Goal: Find specific page/section: Find specific page/section

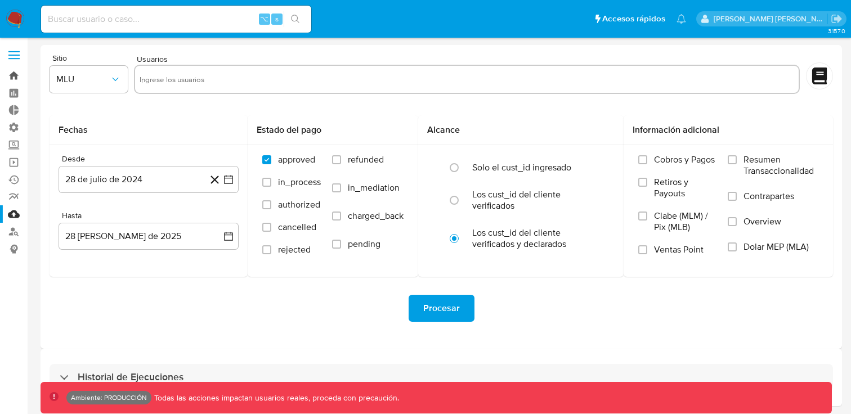
click at [16, 79] on link "Bandeja" at bounding box center [67, 75] width 134 height 17
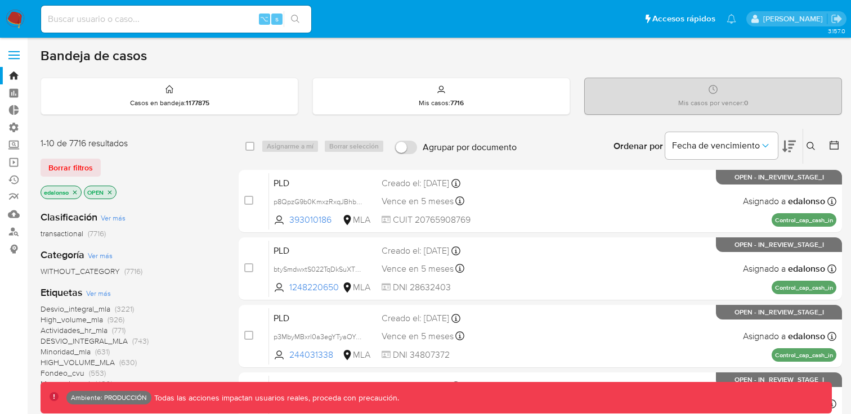
click at [14, 62] on label at bounding box center [14, 55] width 28 height 24
click at [0, 0] on input "checkbox" at bounding box center [0, 0] width 0 height 0
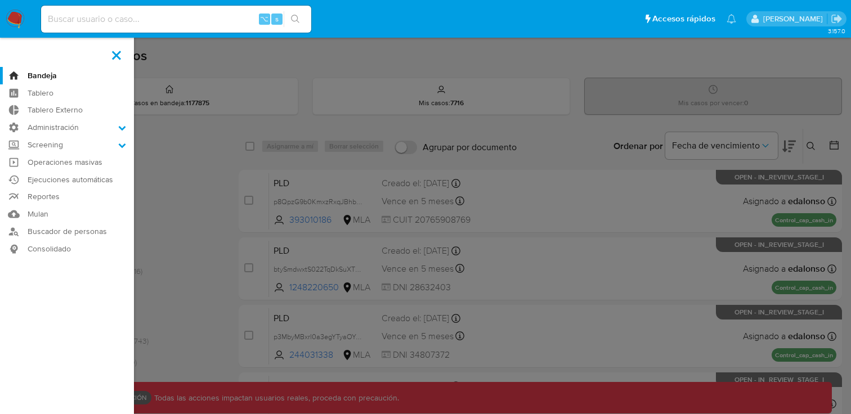
click at [96, 26] on input at bounding box center [176, 19] width 270 height 15
